Goal: Task Accomplishment & Management: Manage account settings

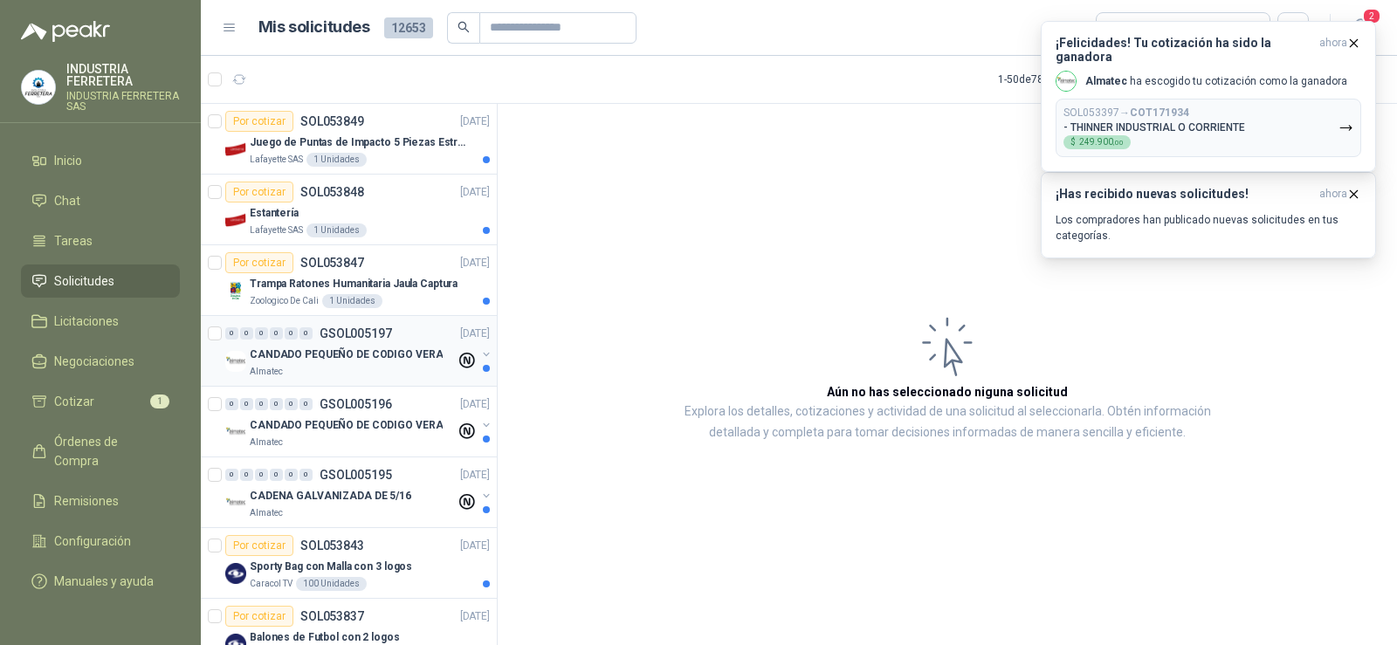
click at [329, 362] on p "CANDADO PEQUEÑO DE CODIGO VERA" at bounding box center [346, 355] width 193 height 17
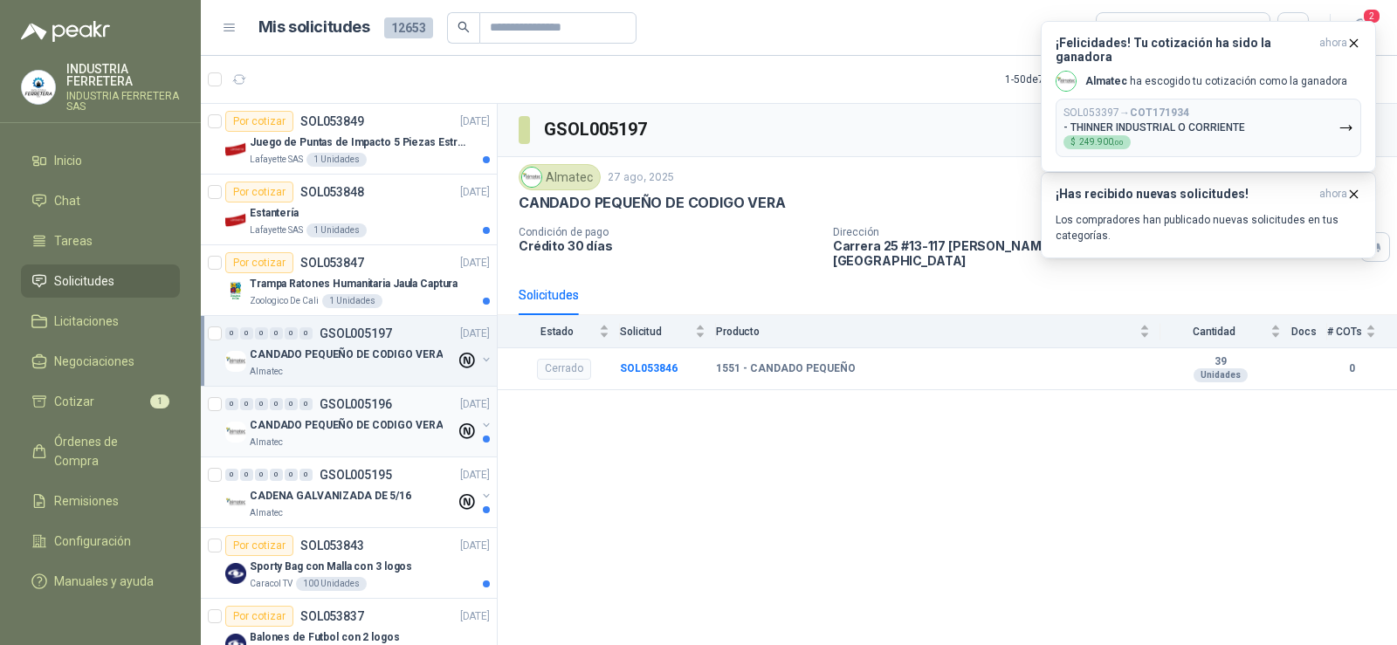
click at [335, 410] on p "GSOL005196" at bounding box center [356, 404] width 72 height 12
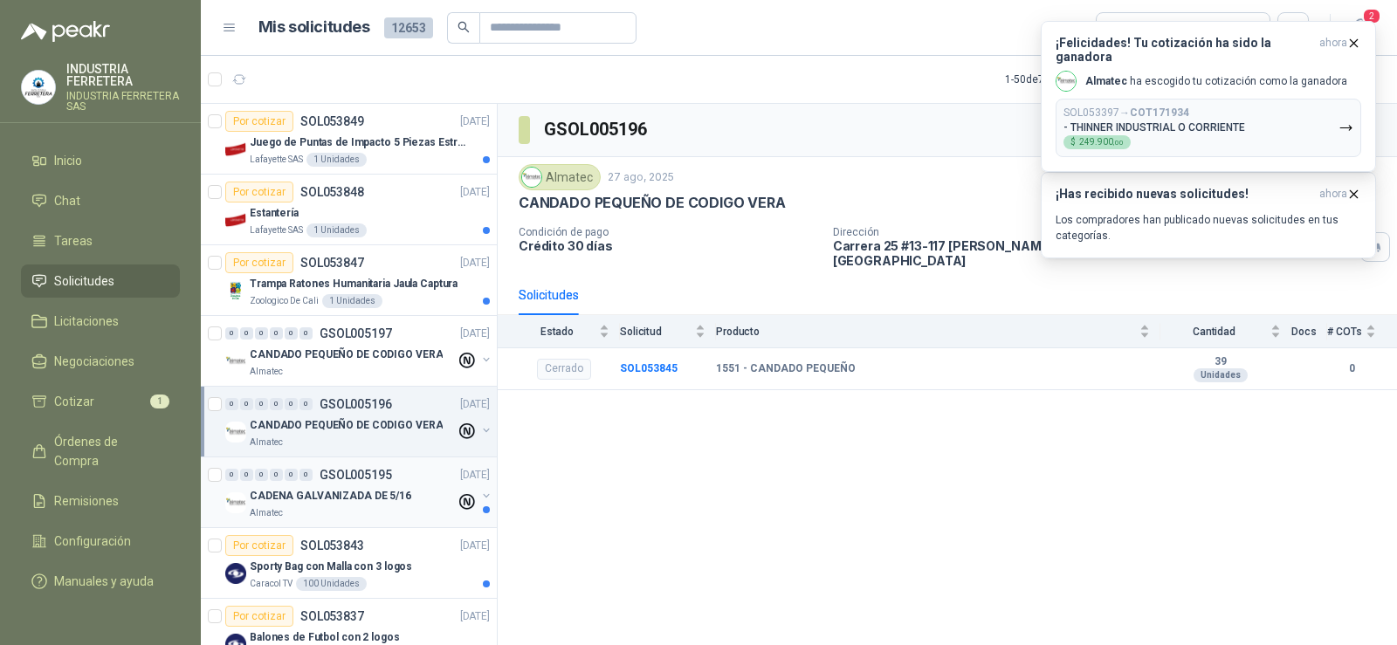
click at [323, 495] on p "CADENA GALVANIZADA DE 5/16" at bounding box center [331, 496] width 162 height 17
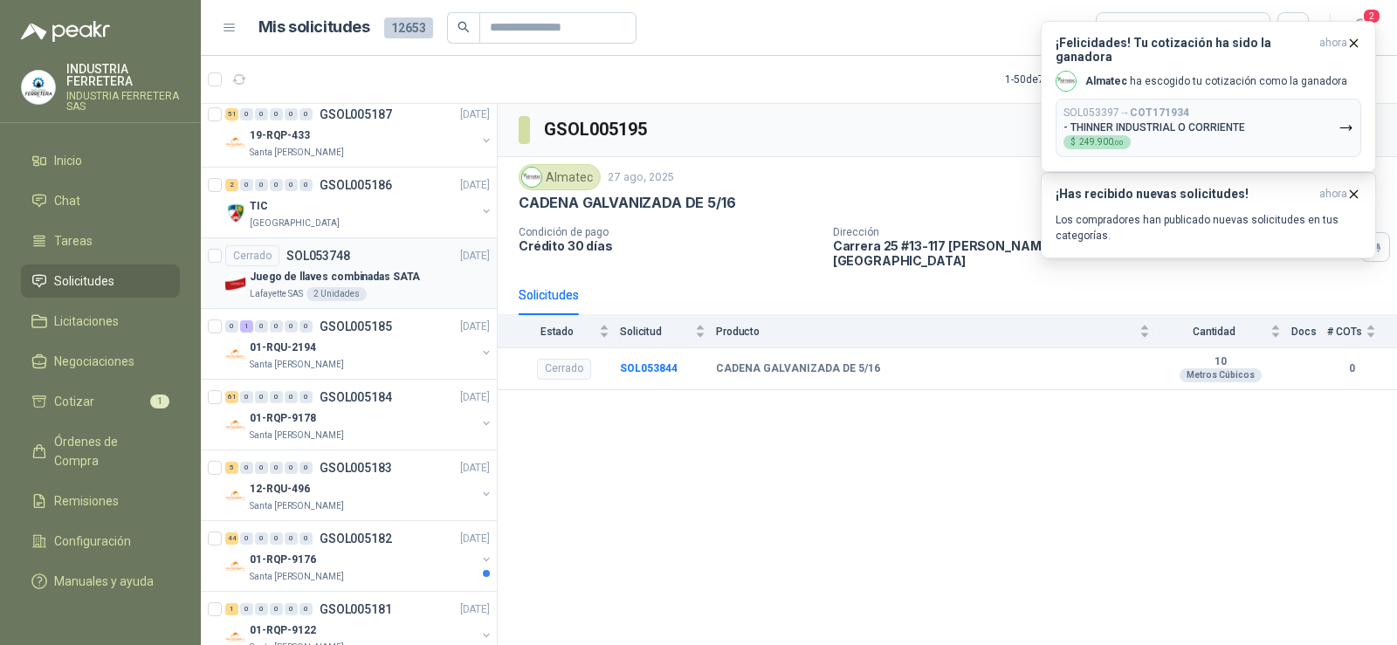
scroll to position [1223, 0]
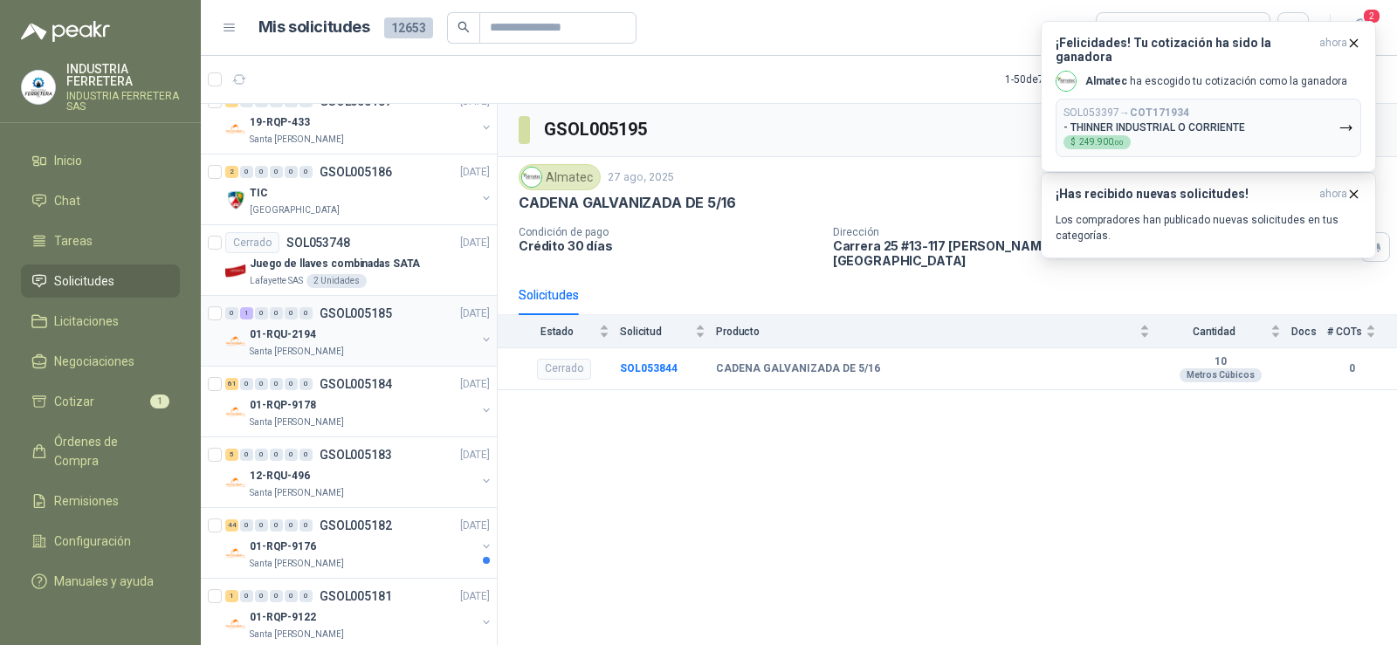
click at [373, 324] on div "01-RQU-2194" at bounding box center [363, 334] width 226 height 21
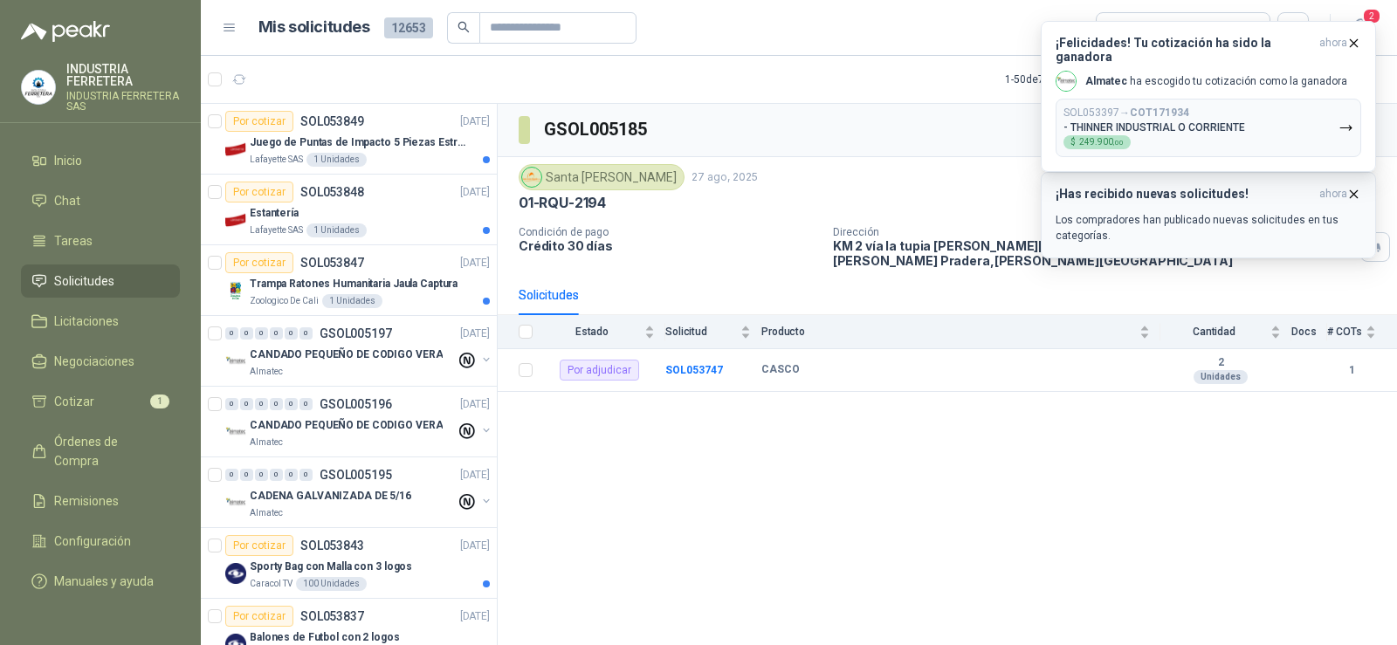
click at [1289, 217] on p "Los compradores han publicado nuevas solicitudes en tus categorías." at bounding box center [1209, 227] width 306 height 31
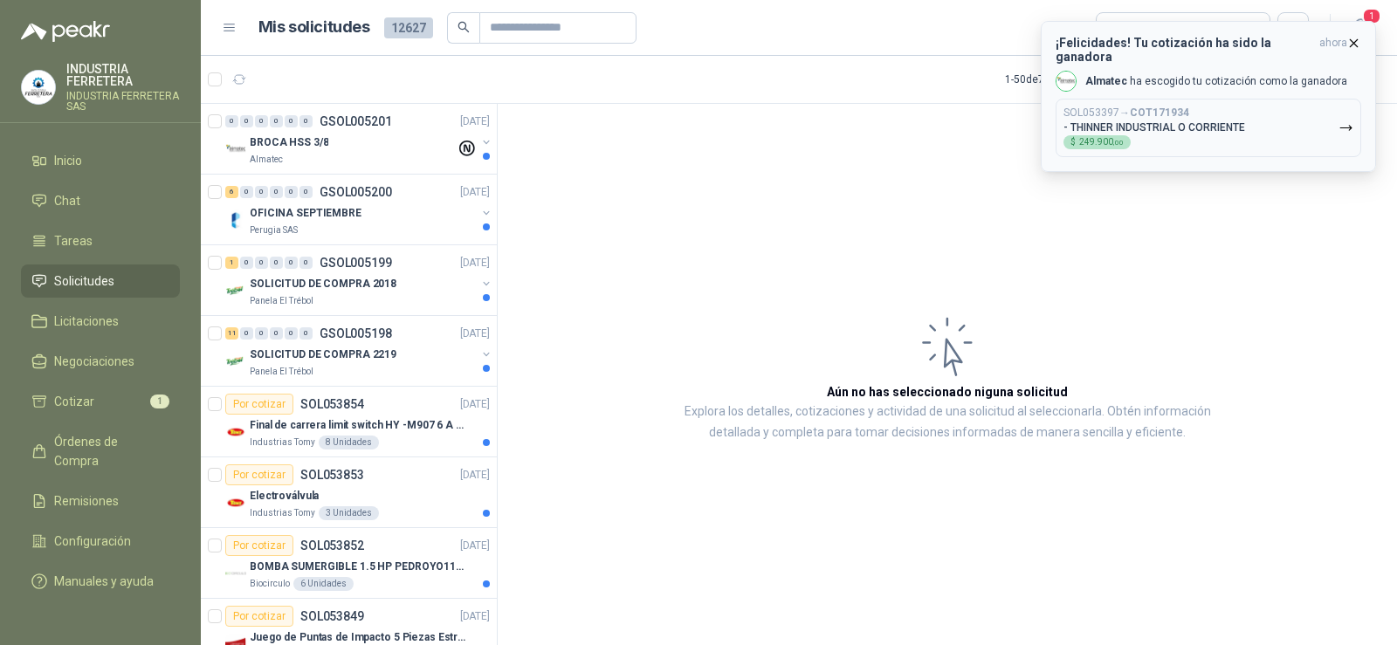
click at [1259, 129] on button "SOL053397 → COT171934 - THINNER INDUSTRIAL O CORRIENTE $ 249.900 ,00" at bounding box center [1209, 128] width 306 height 59
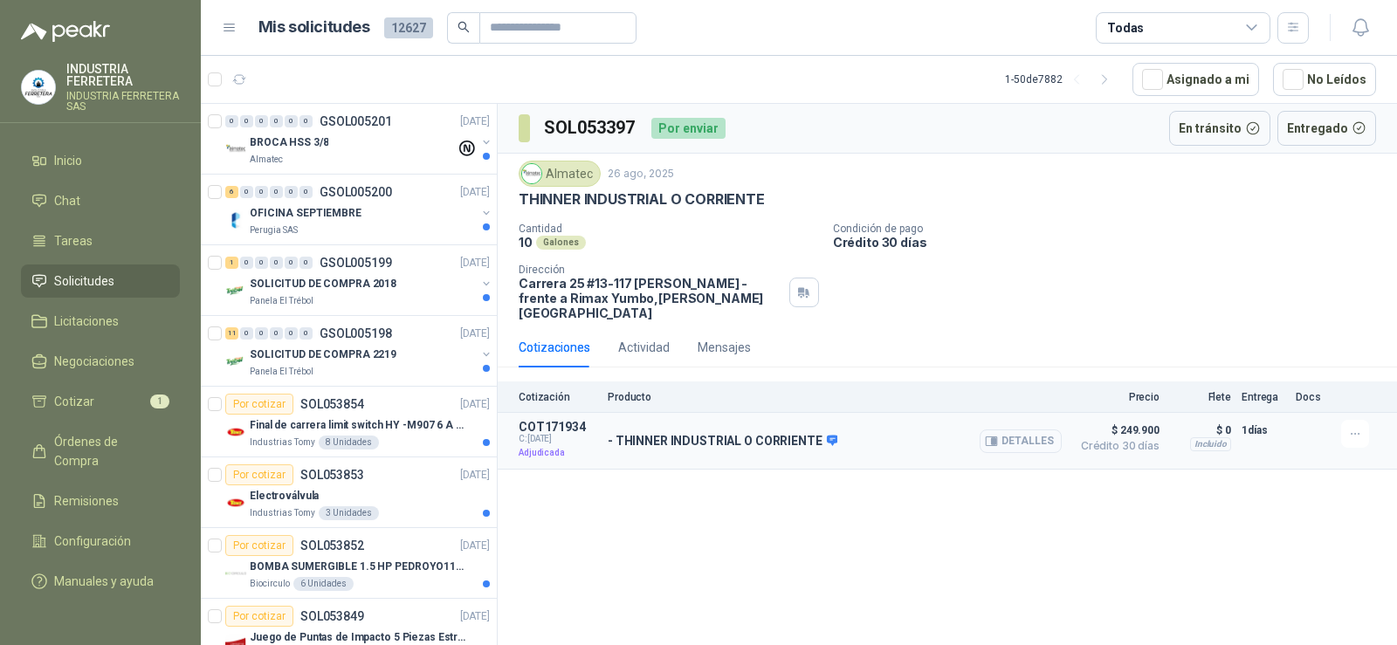
drag, startPoint x: 1023, startPoint y: 424, endPoint x: 1010, endPoint y: 437, distance: 18.5
click at [1022, 430] on button "Detalles" at bounding box center [1021, 442] width 82 height 24
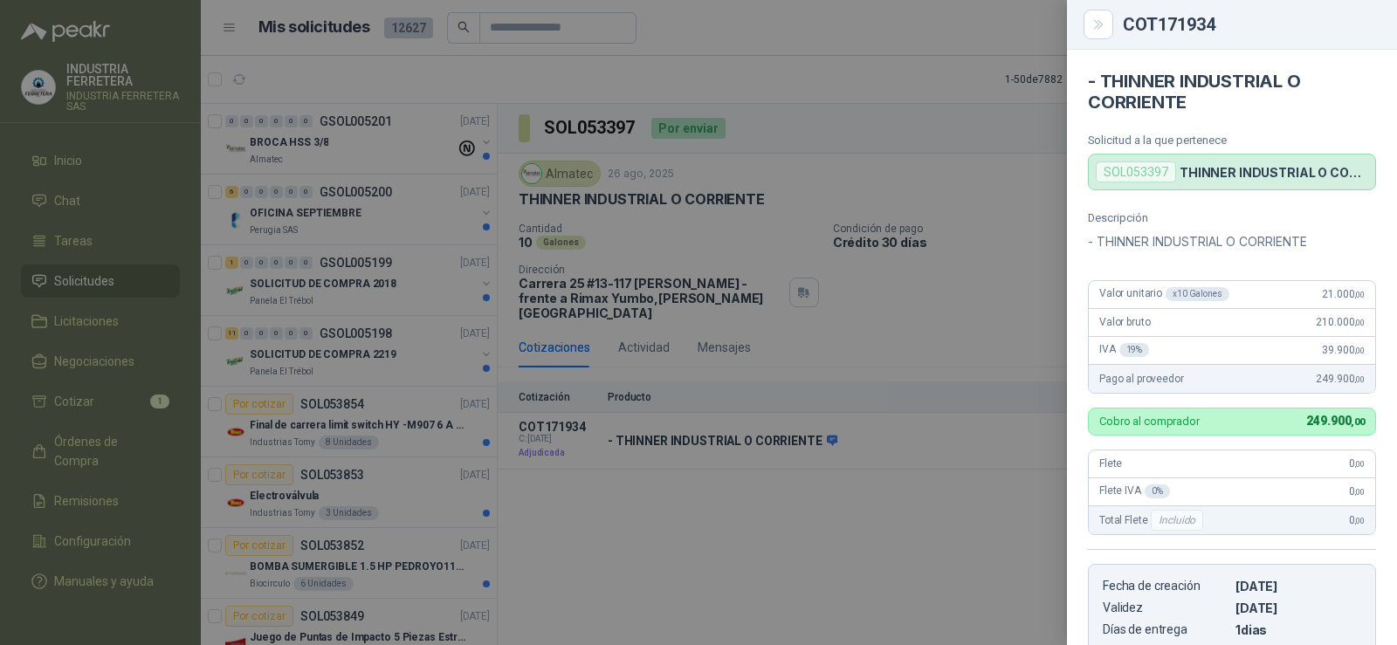
click at [1011, 489] on div at bounding box center [698, 322] width 1397 height 645
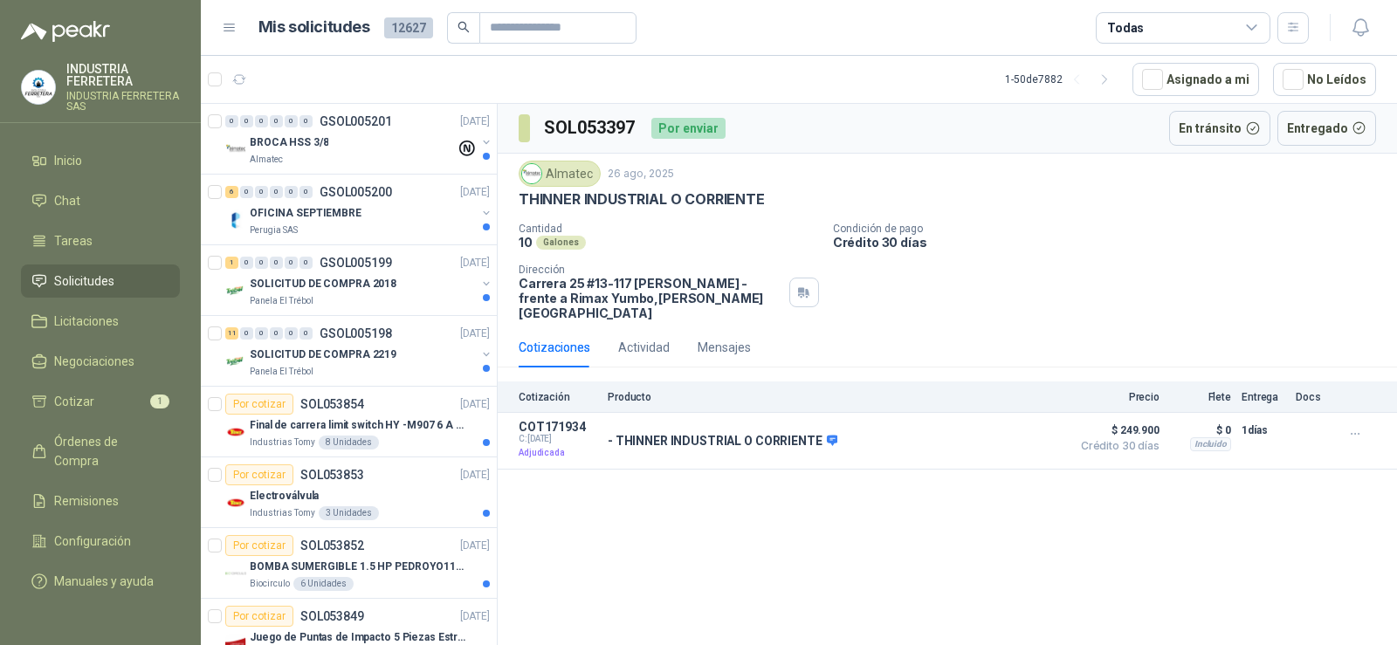
click at [985, 490] on div "SOL053397 Por enviar En [PERSON_NAME] Entregado Almatec 26 ago, 2025 THINNER IN…" at bounding box center [947, 378] width 899 height 548
click at [109, 426] on link "Órdenes de Compra" at bounding box center [100, 451] width 159 height 52
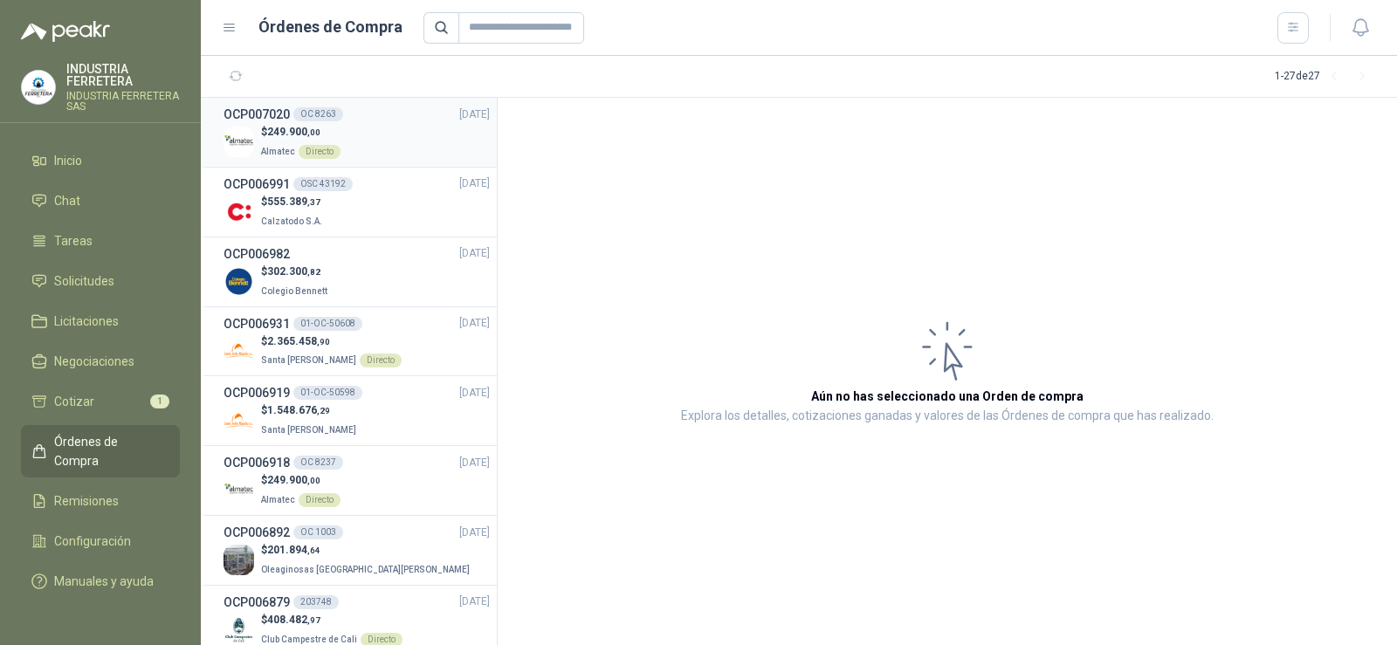
click at [355, 148] on div "$ 249.900 ,00 Almatec Directo" at bounding box center [357, 142] width 266 height 36
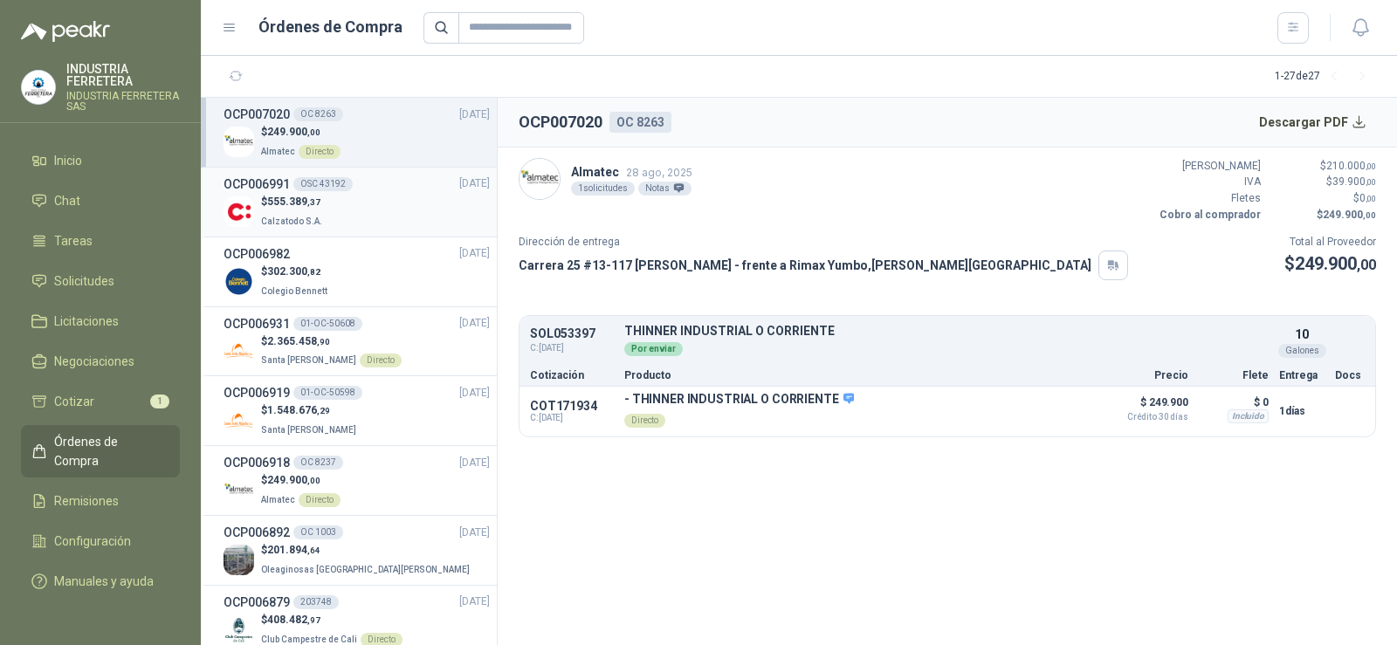
click at [340, 221] on div "$ 555.389 ,37 Calzatodo S.A." at bounding box center [357, 212] width 266 height 36
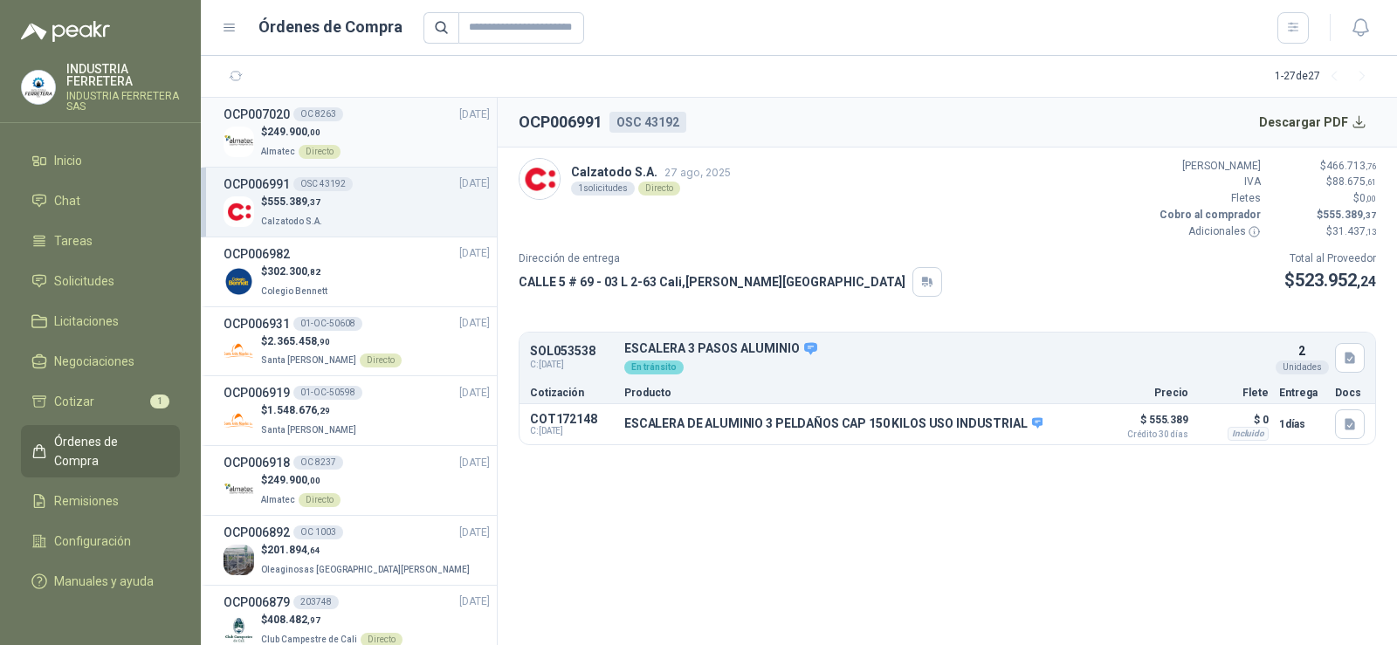
click at [348, 113] on div "OCP007020 OC 8263 [DATE]" at bounding box center [357, 114] width 266 height 19
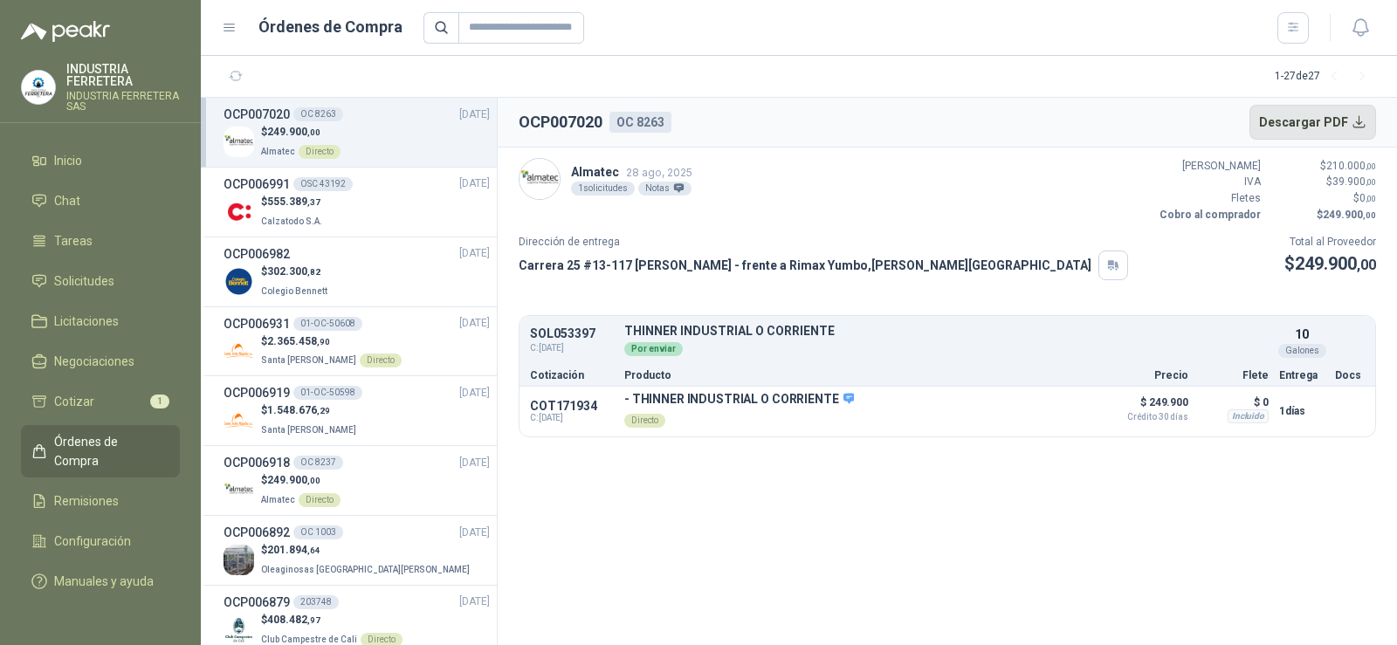
click at [1311, 117] on button "Descargar PDF" at bounding box center [1314, 122] width 128 height 35
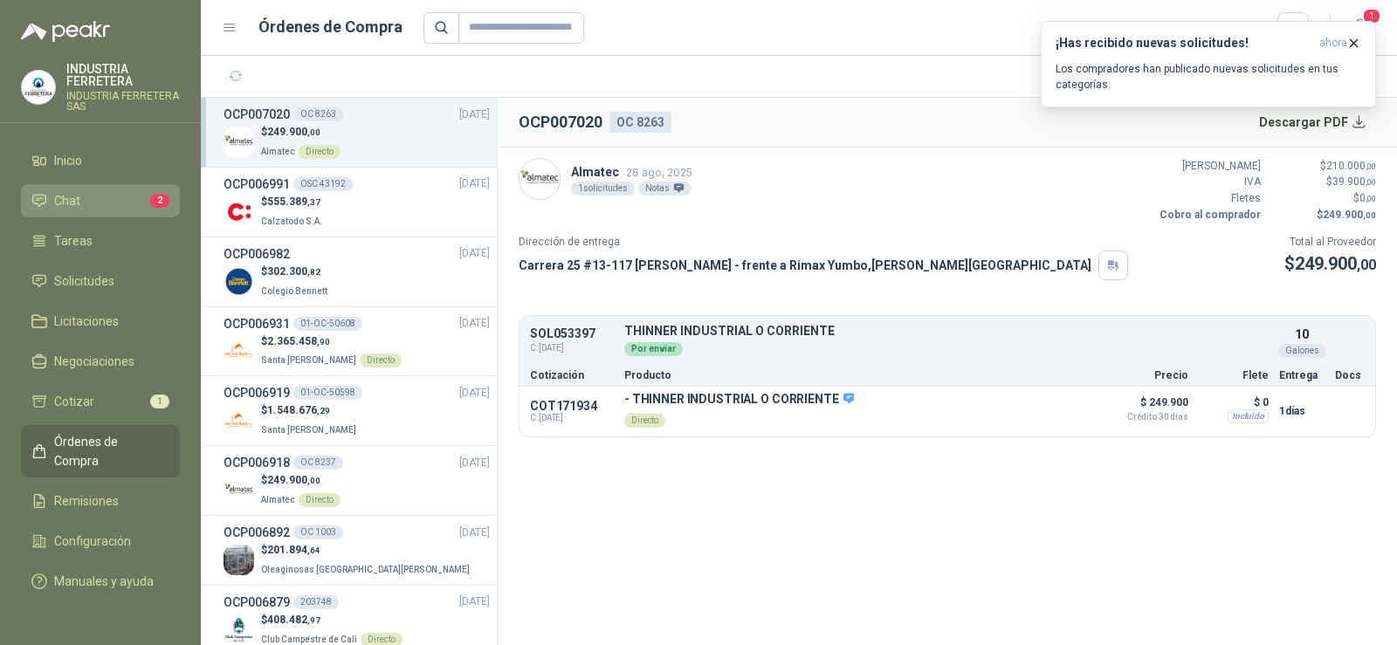
click at [110, 197] on li "Chat 2" at bounding box center [100, 200] width 138 height 19
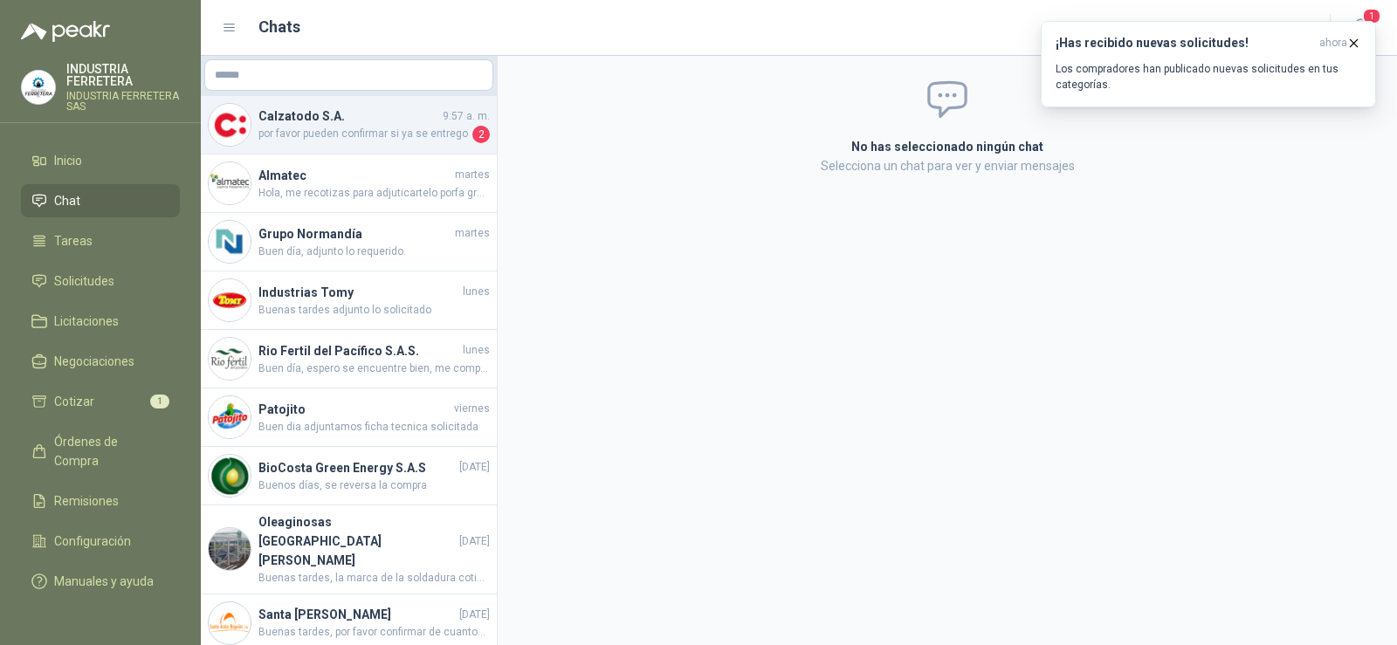
click at [398, 115] on h4 "Calzatodo S.A." at bounding box center [348, 116] width 181 height 19
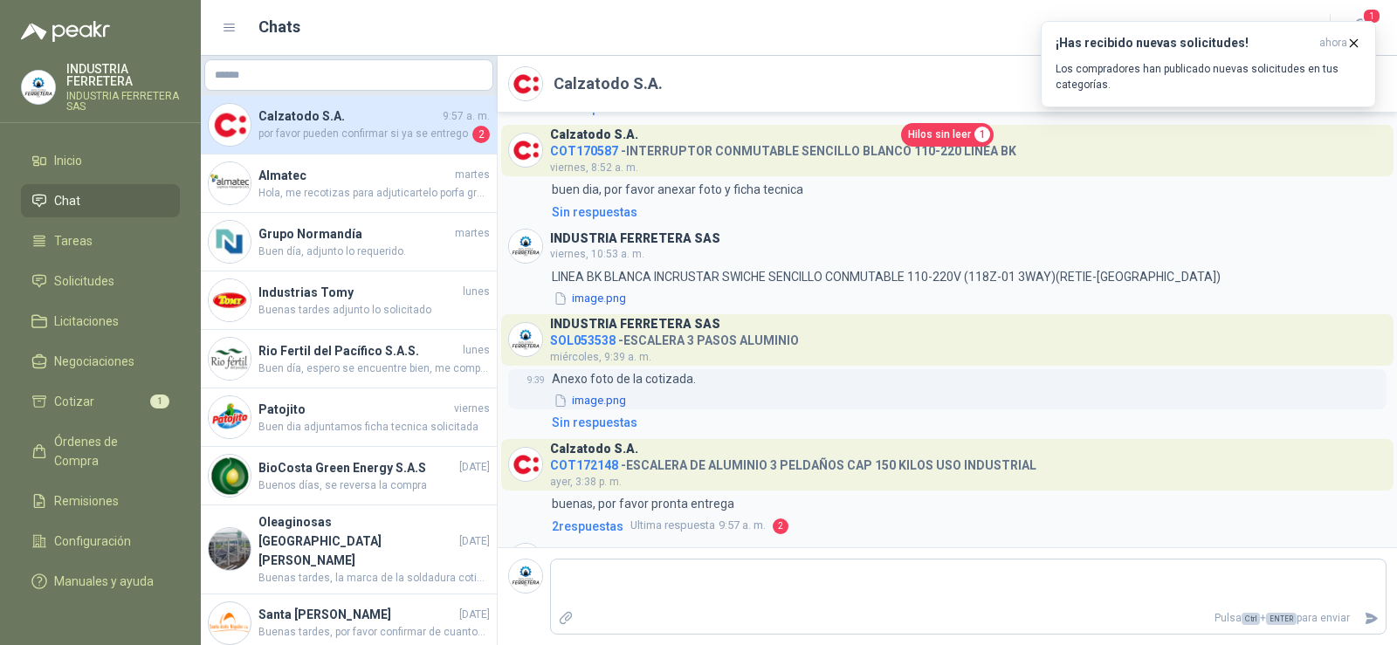
scroll to position [196, 0]
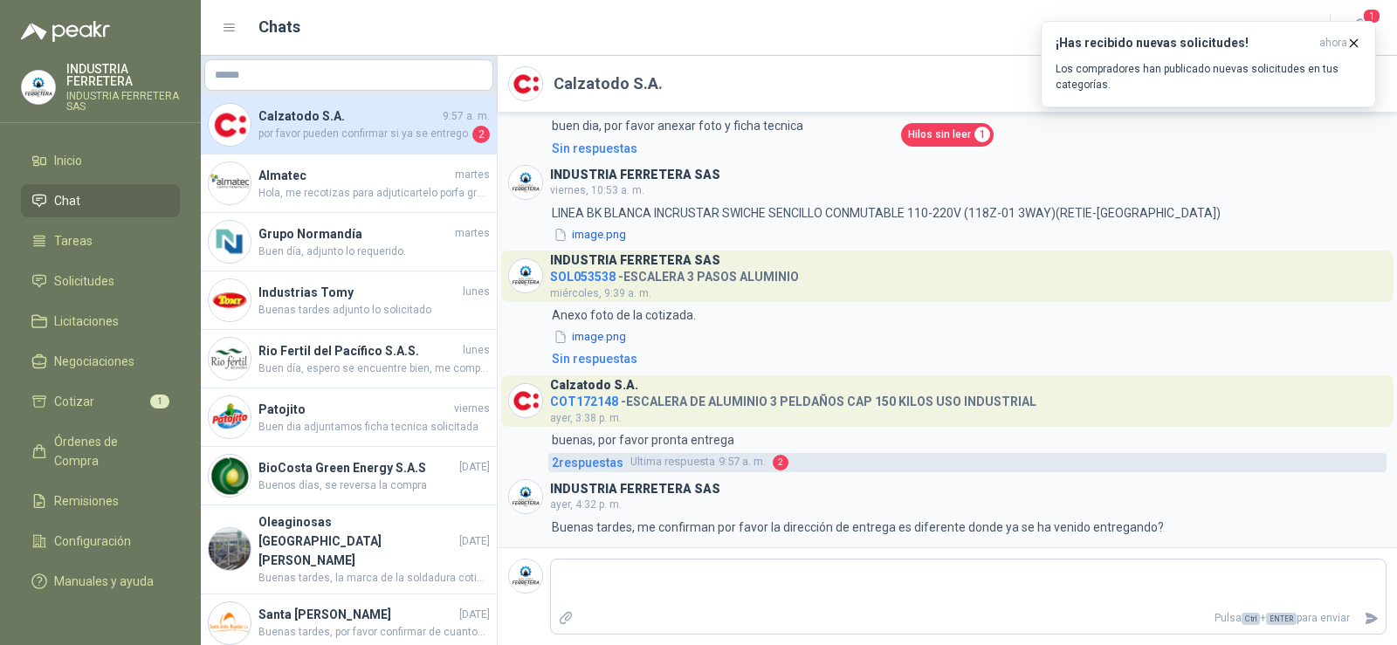
click at [657, 465] on span "Ultima respuesta" at bounding box center [673, 461] width 85 height 17
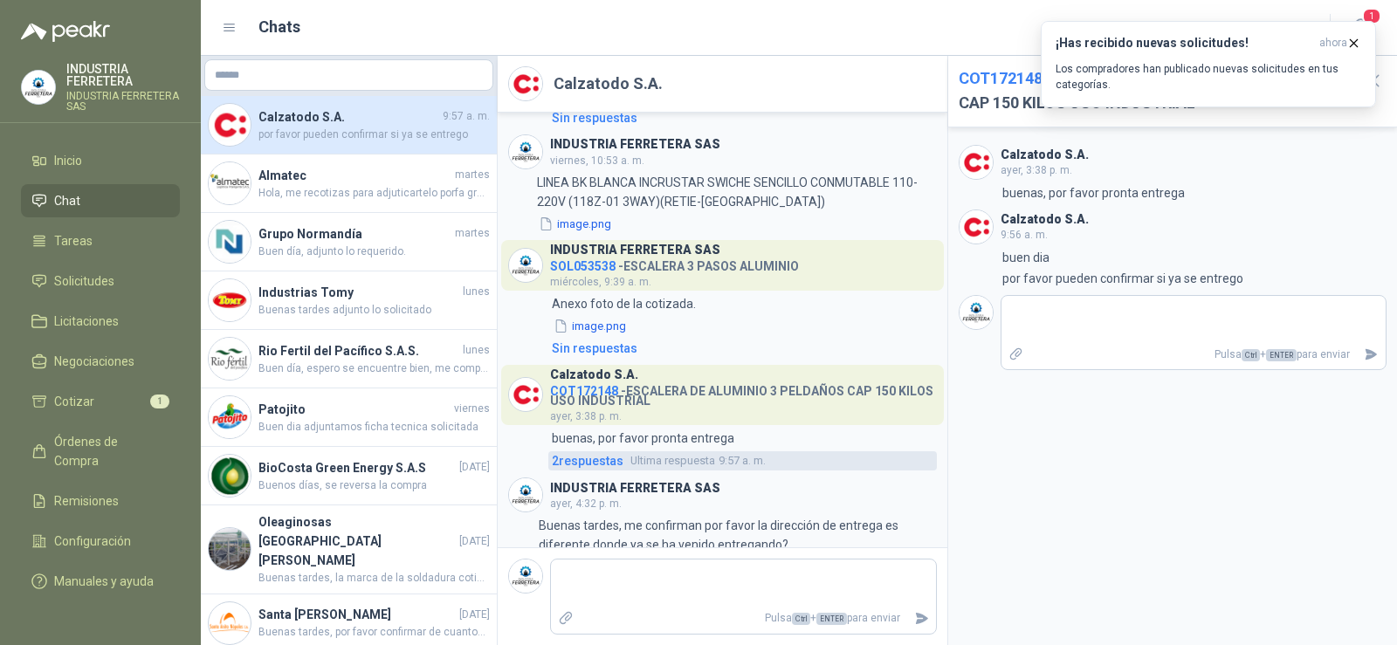
scroll to position [175, 0]
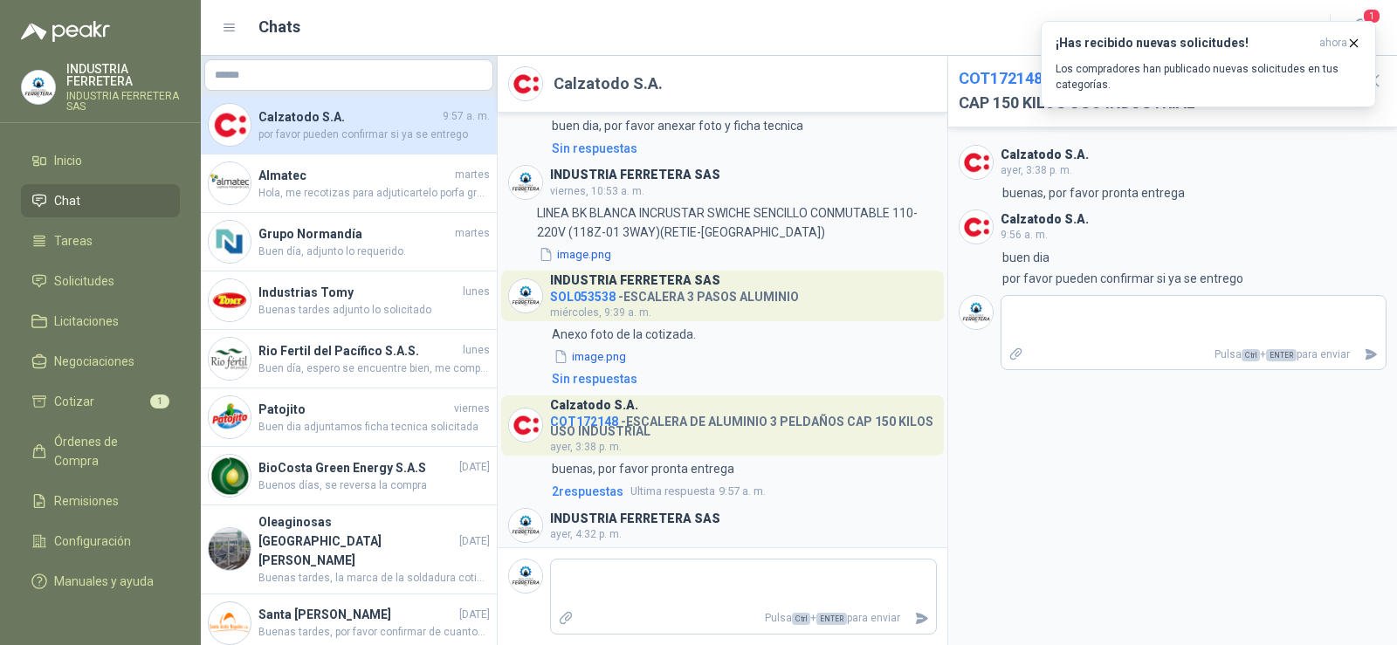
click at [716, 414] on h4 "COT172148 - [PERSON_NAME] DE ALUMINIO 3 PELDAÑOS CAP 150 KILOS USO INDUSTRIAL" at bounding box center [743, 423] width 387 height 26
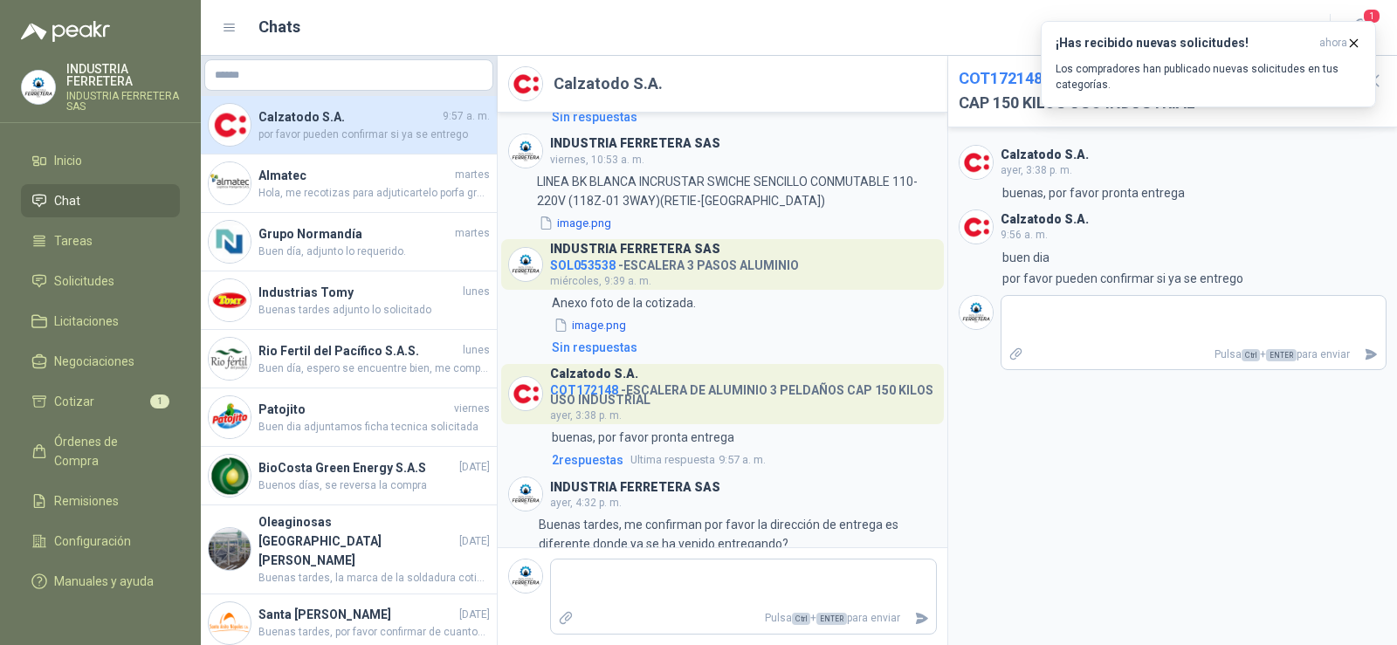
scroll to position [223, 0]
